Goal: Task Accomplishment & Management: Use online tool/utility

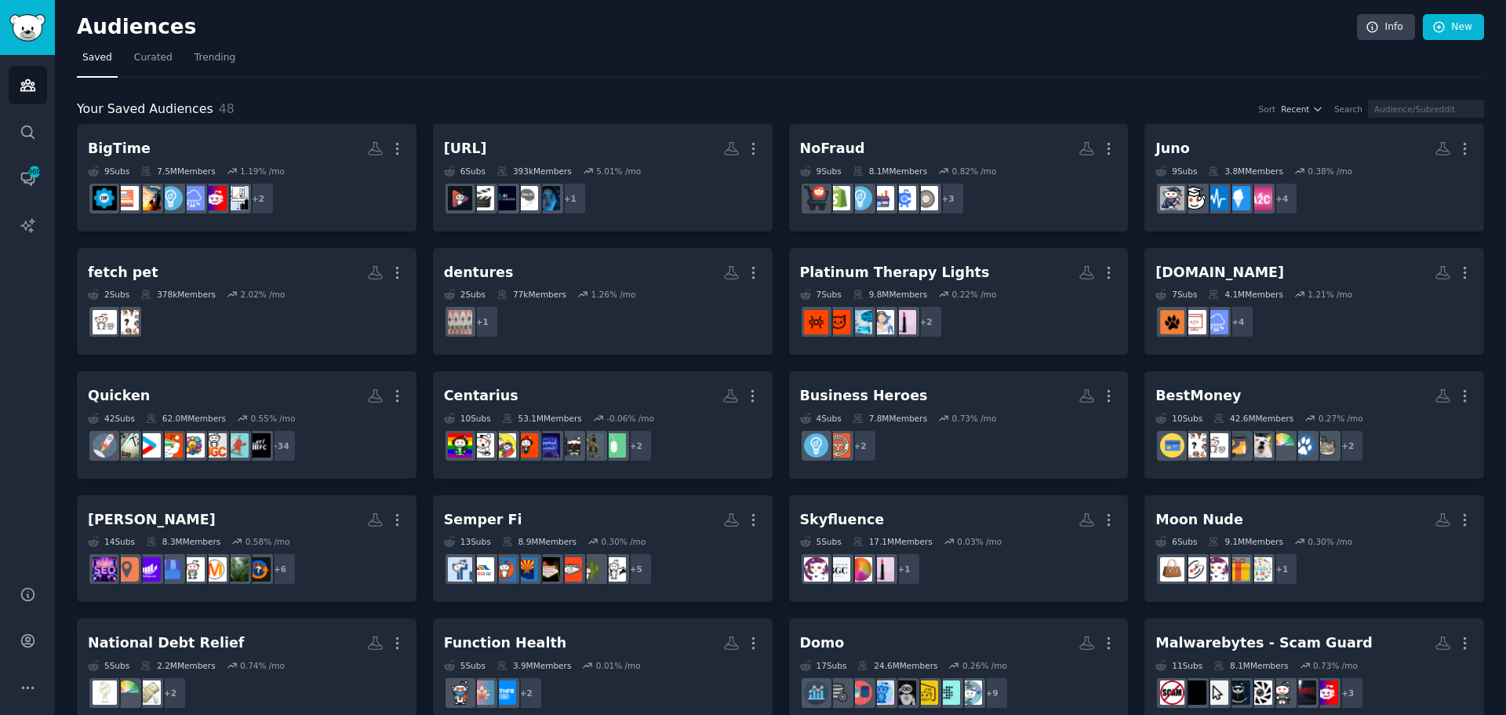
click at [791, 16] on h2 "Audiences" at bounding box center [717, 27] width 1280 height 25
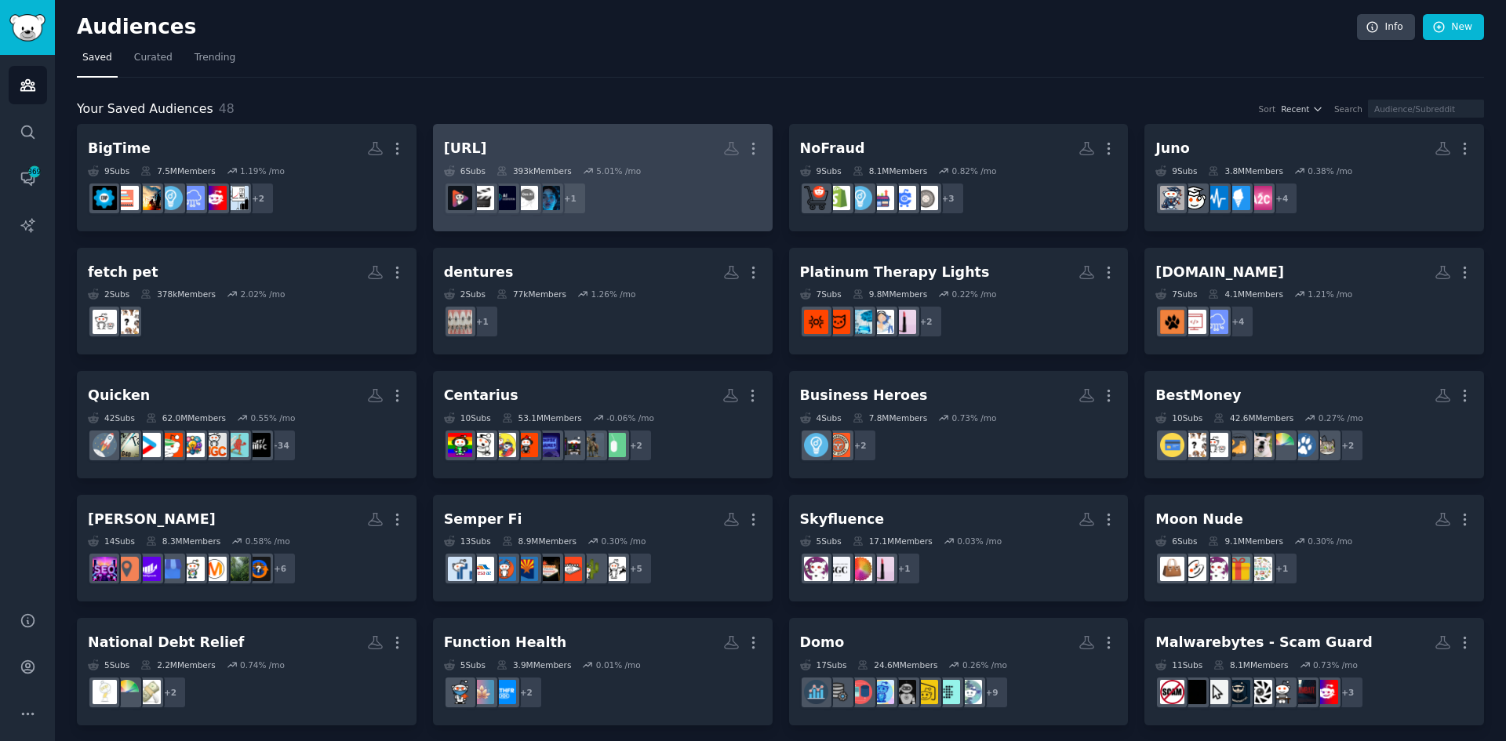
click at [606, 157] on h2 "[URL] More" at bounding box center [603, 148] width 318 height 27
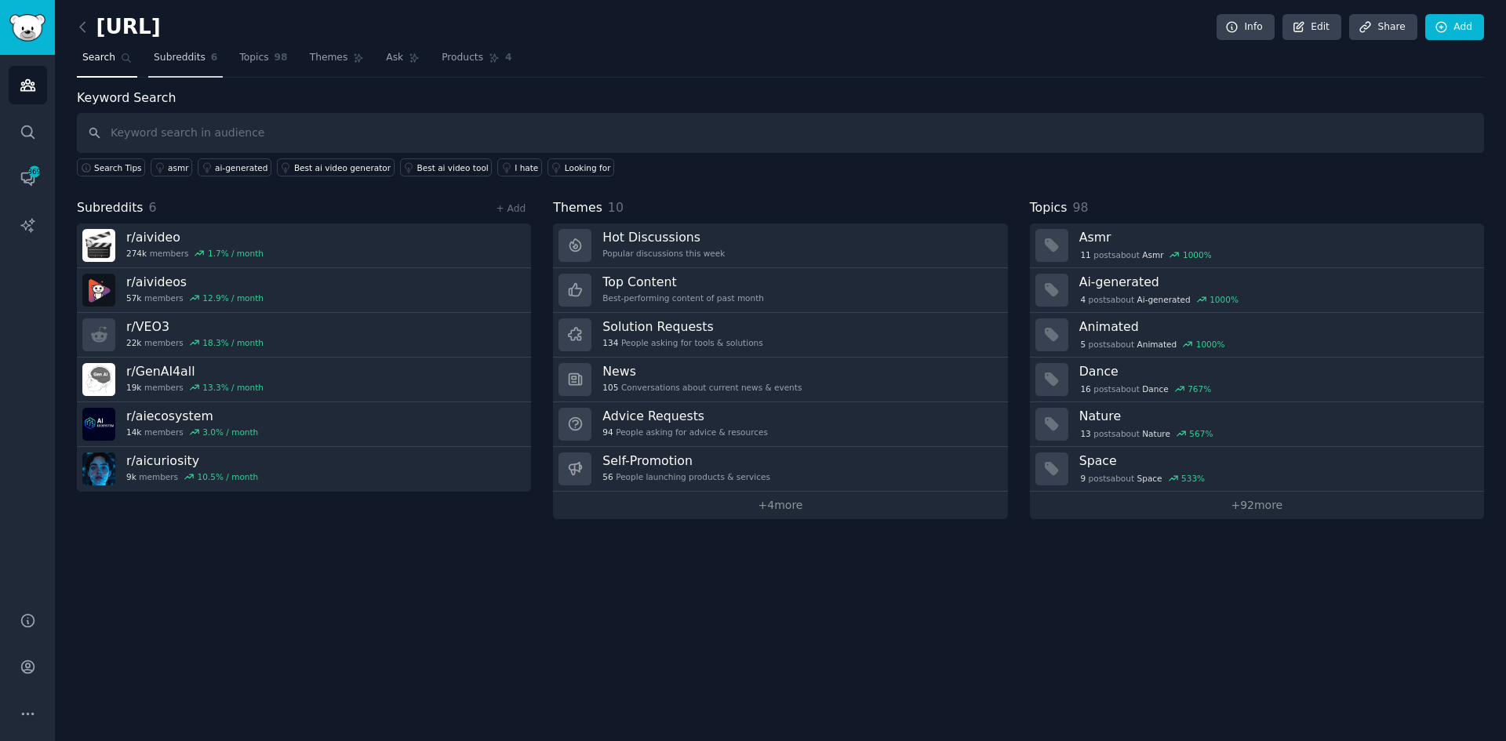
click at [191, 55] on span "Subreddits" at bounding box center [180, 58] width 52 height 14
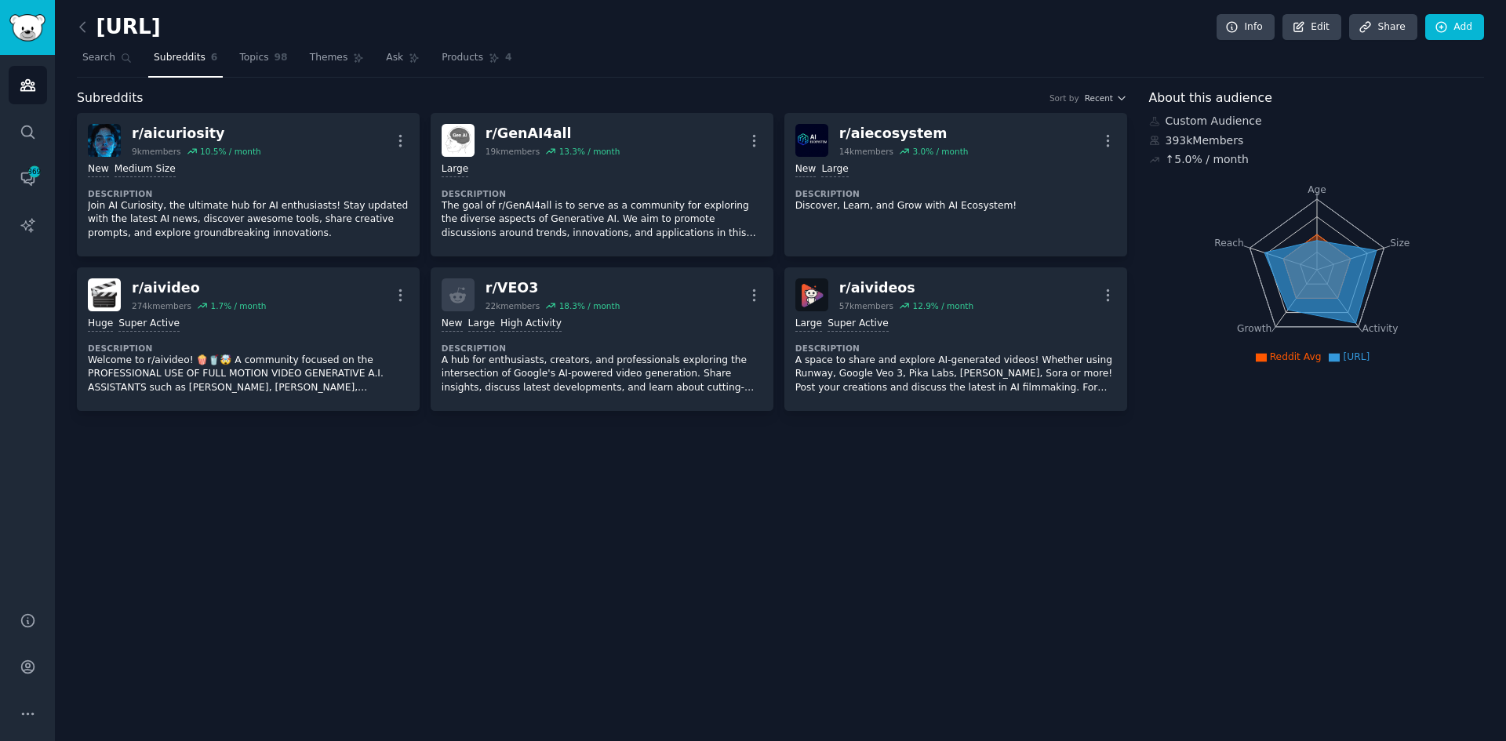
click at [928, 538] on div "[URL] Info Edit Share Add Search Subreddits 6 Topics 98 Themes Ask Products 4 S…" at bounding box center [780, 370] width 1451 height 741
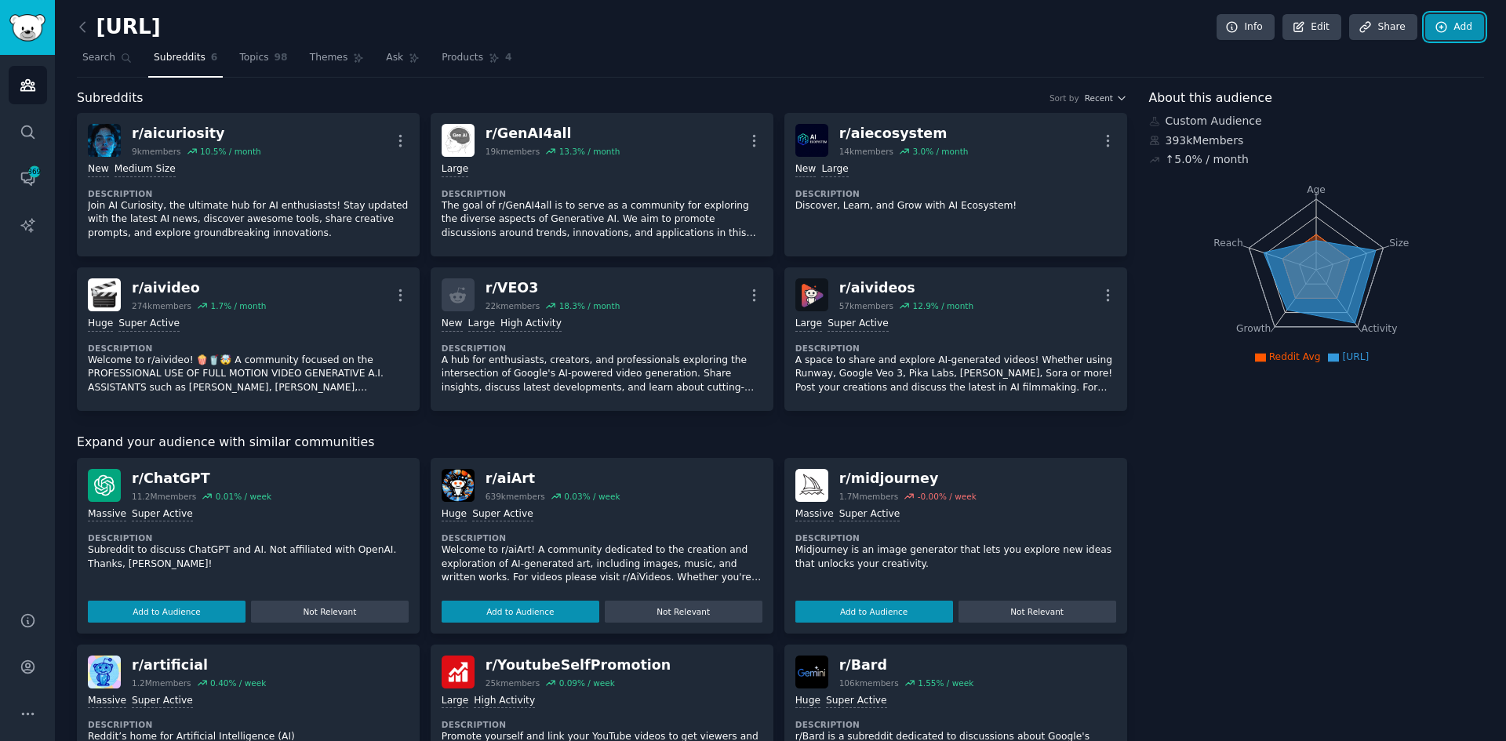
click at [1468, 25] on link "Add" at bounding box center [1454, 27] width 59 height 27
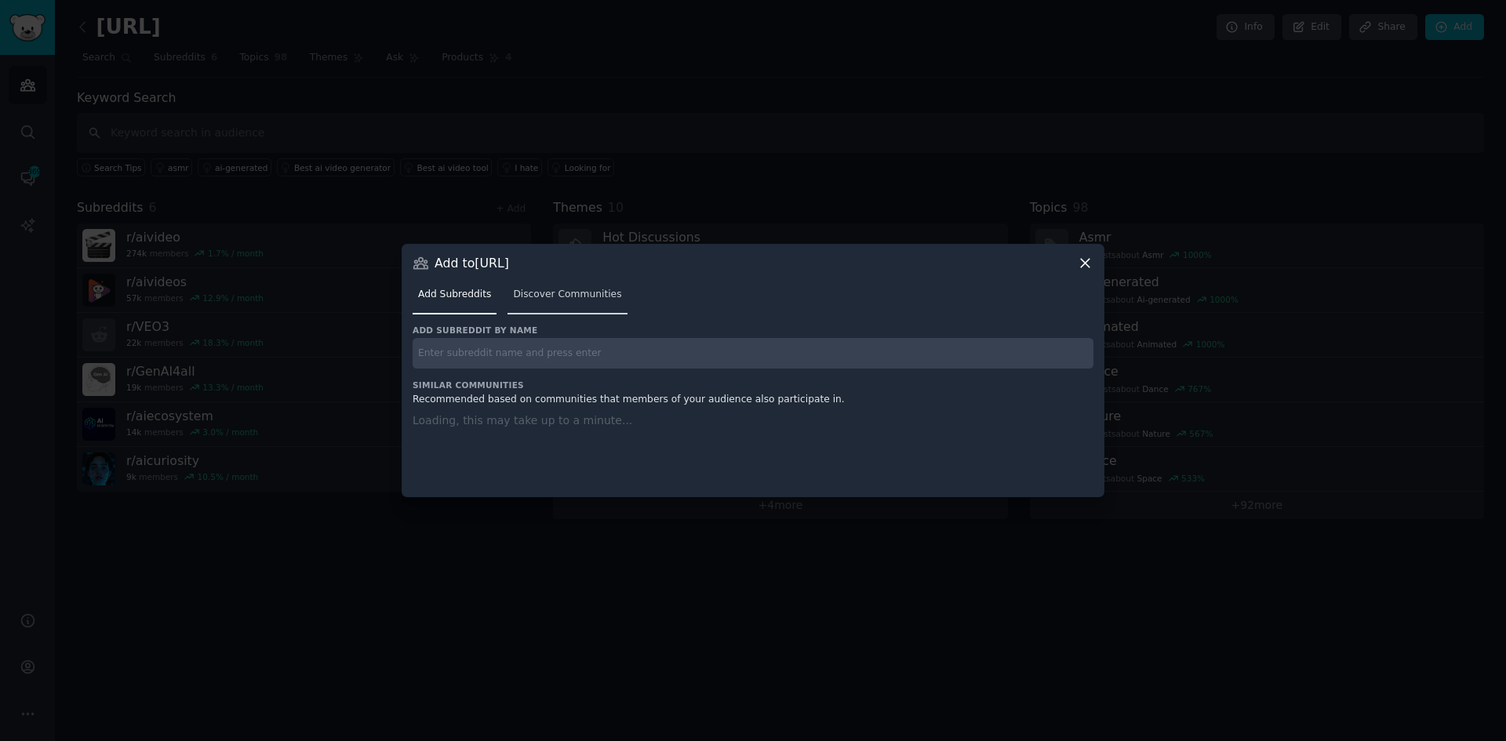
click at [523, 304] on link "Discover Communities" at bounding box center [566, 298] width 119 height 32
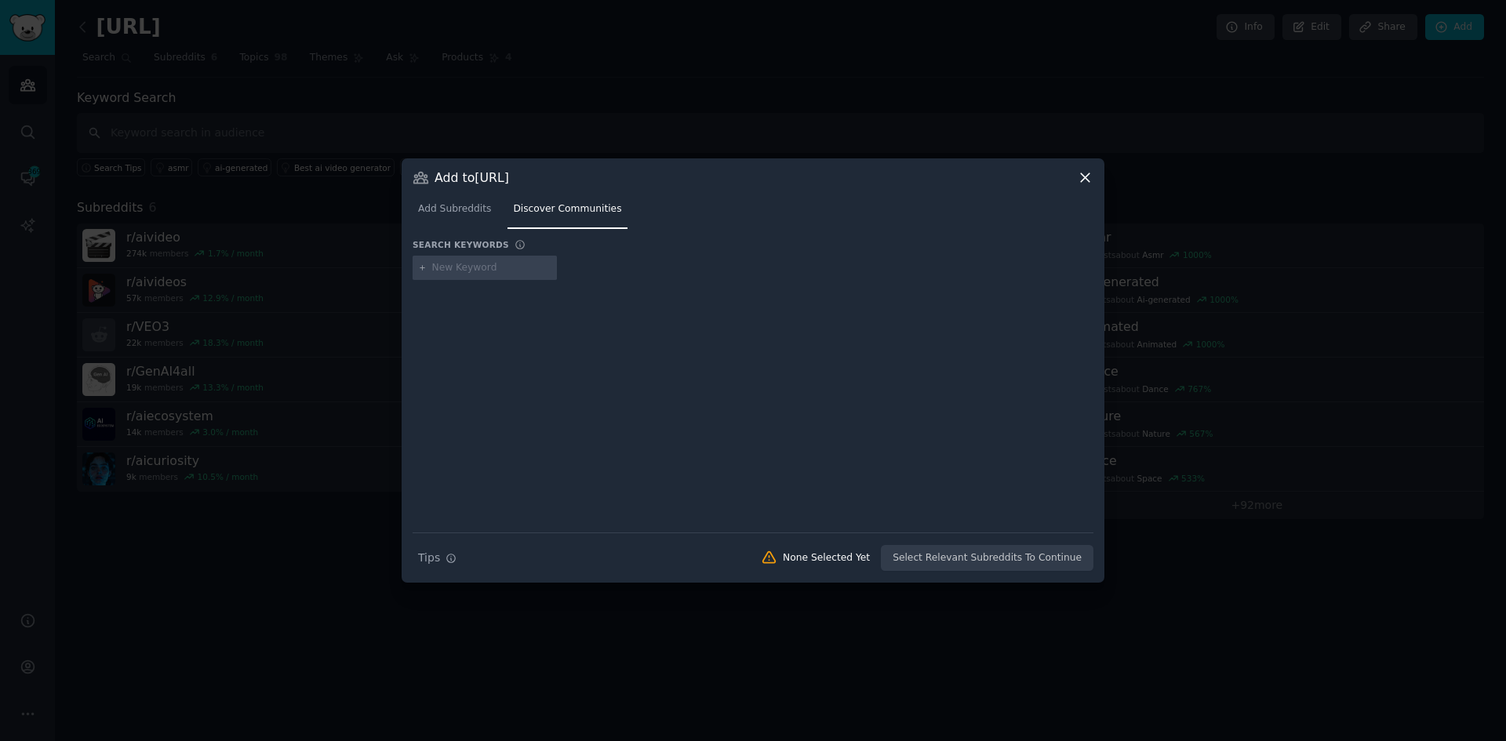
click at [477, 271] on input "text" at bounding box center [491, 268] width 119 height 14
type input "creator"
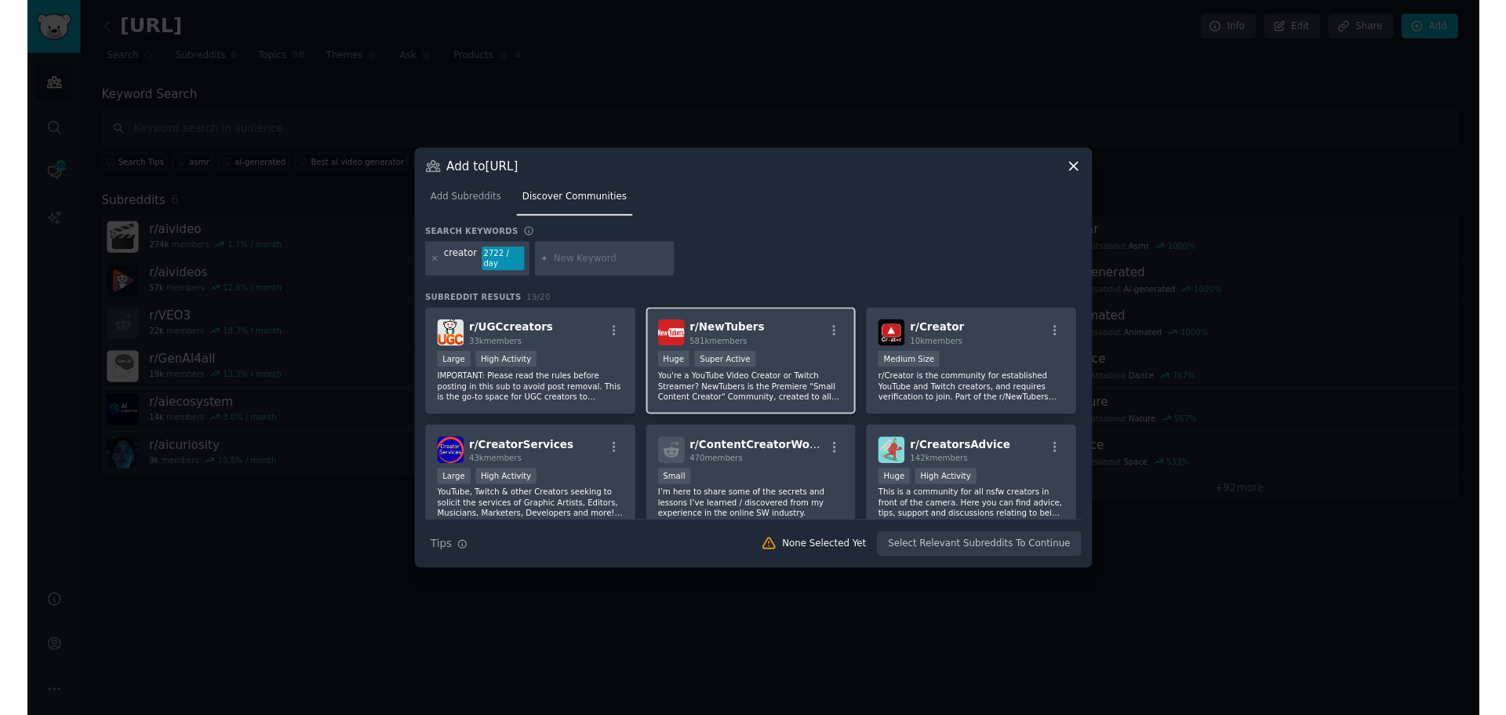
scroll to position [157, 0]
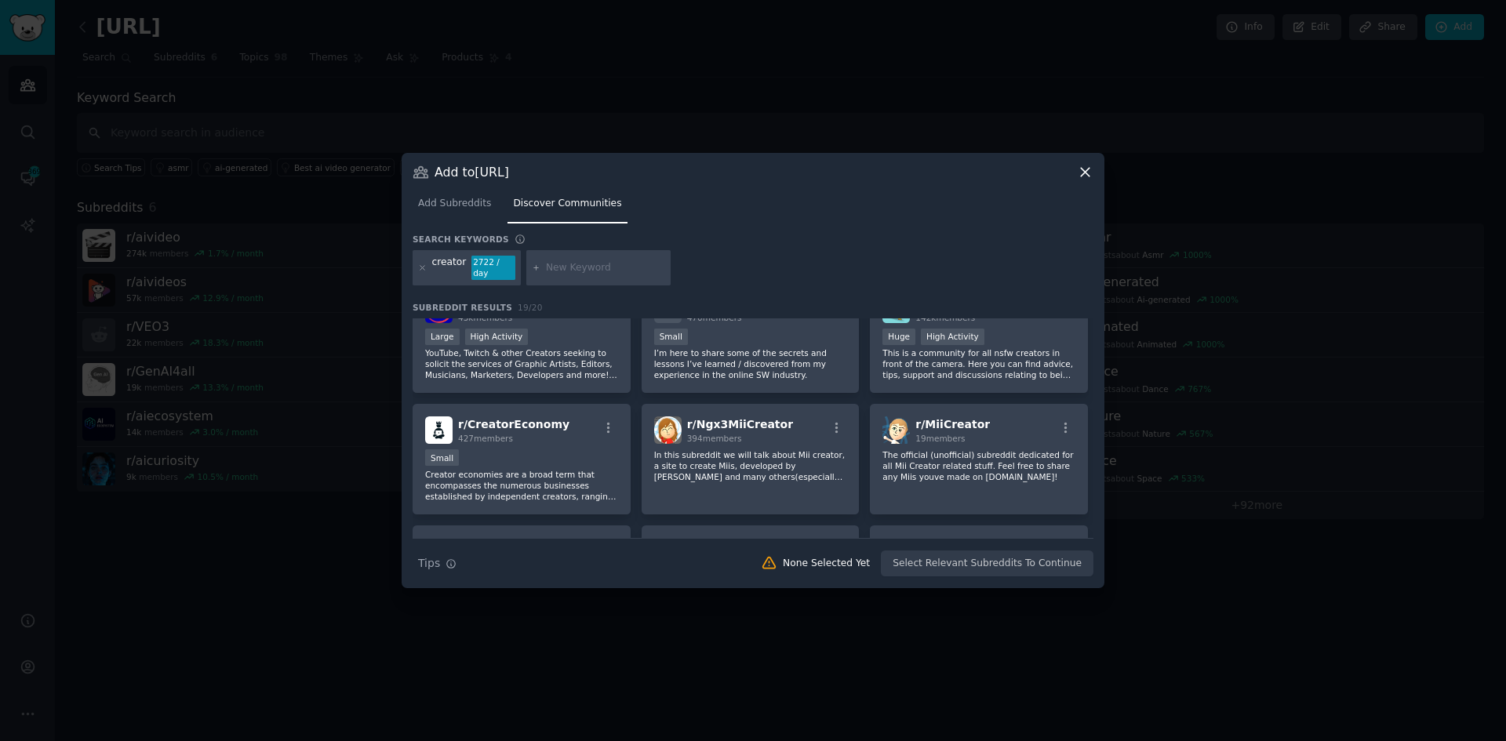
click at [1086, 176] on icon at bounding box center [1085, 172] width 16 height 16
